Goal: Task Accomplishment & Management: Manage account settings

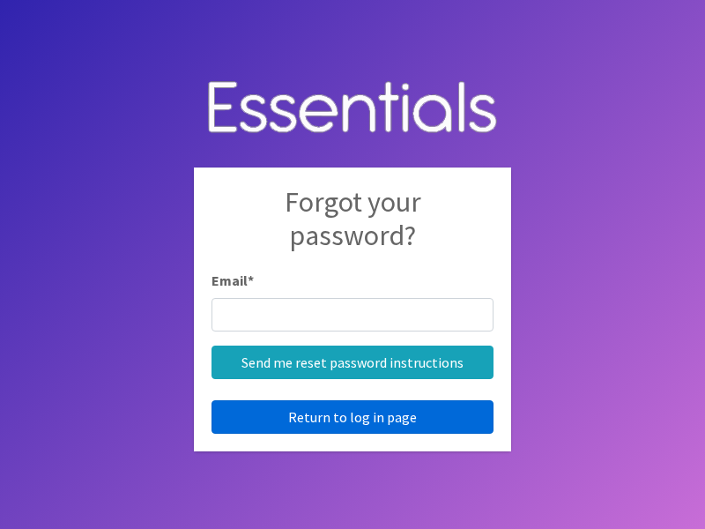
click at [353, 417] on link "Return to log in page" at bounding box center [353, 416] width 282 height 33
